Goal: Task Accomplishment & Management: Complete application form

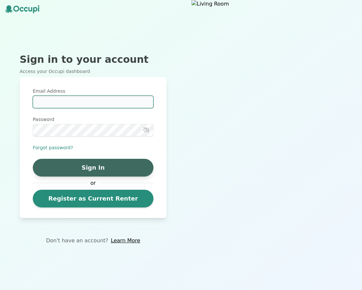
type input "**********"
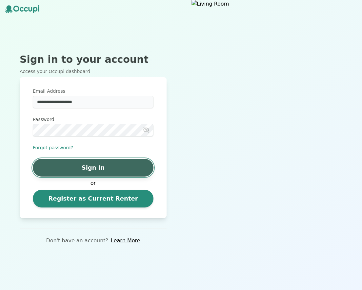
click at [98, 168] on button "Sign In" at bounding box center [93, 168] width 121 height 18
